Goal: Book appointment/travel/reservation

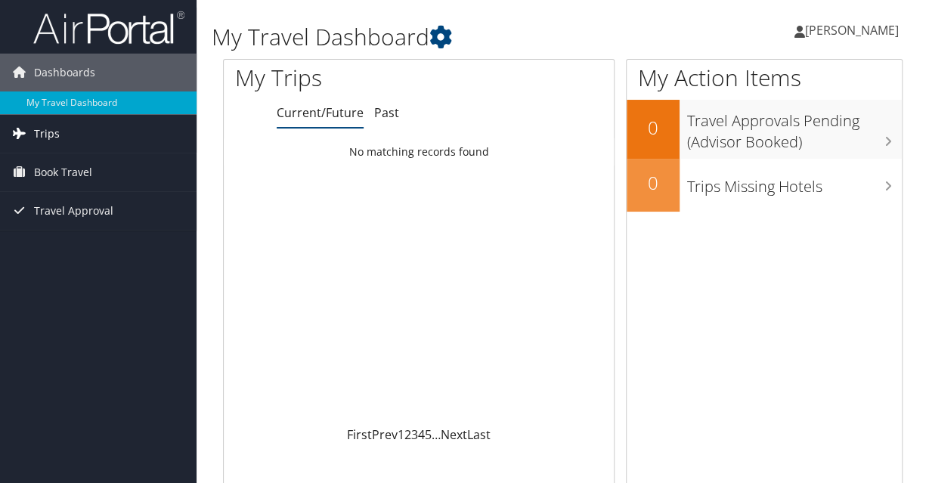
click at [169, 137] on link "Trips" at bounding box center [98, 134] width 196 height 38
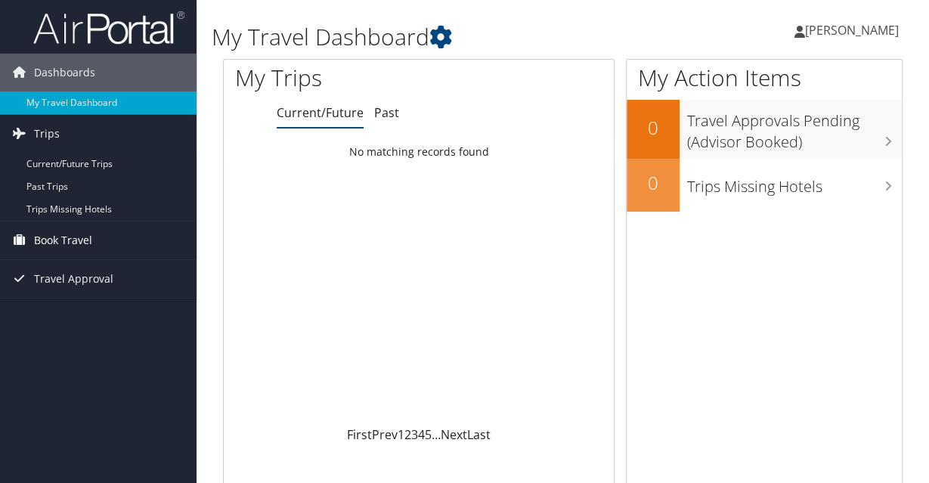
click at [95, 249] on link "Book Travel" at bounding box center [98, 240] width 196 height 38
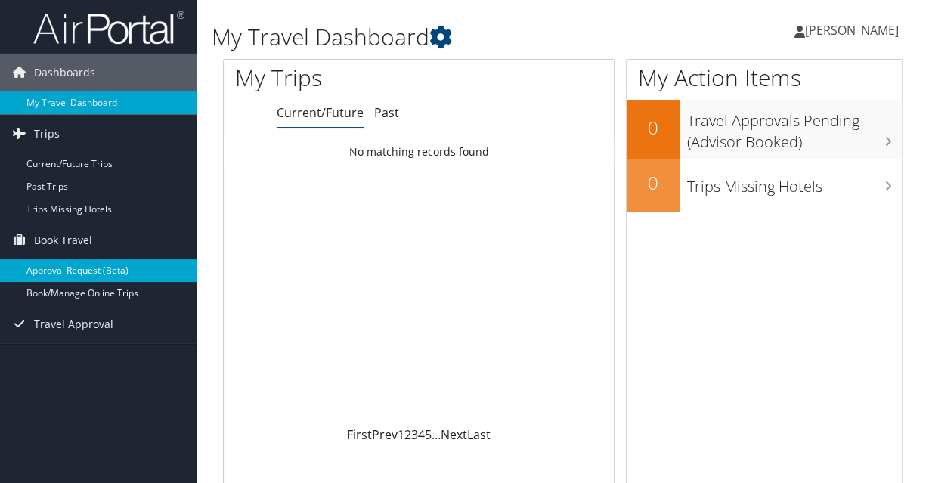
click at [96, 269] on link "Approval Request (Beta)" at bounding box center [98, 270] width 196 height 23
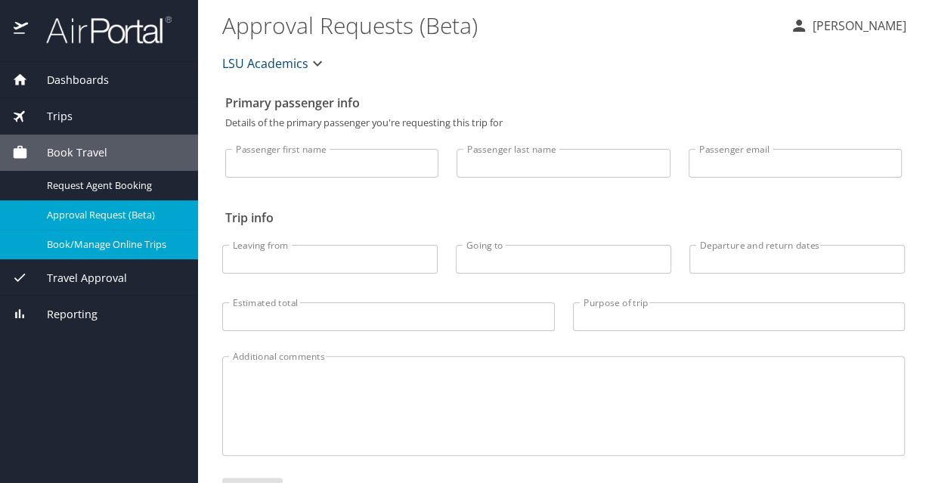
click at [136, 243] on span "Book/Manage Online Trips" at bounding box center [113, 244] width 133 height 14
